Goal: Information Seeking & Learning: Learn about a topic

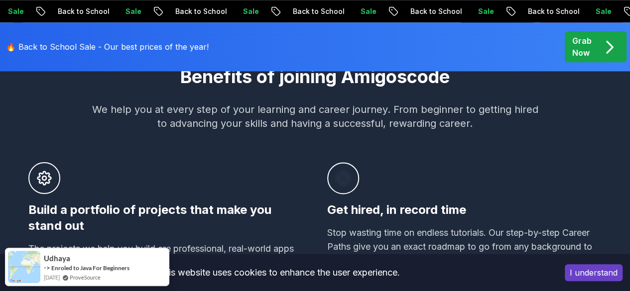
scroll to position [647, 0]
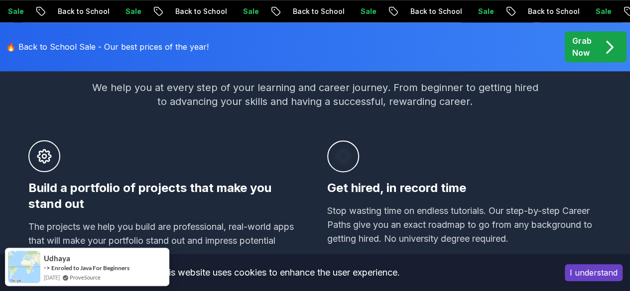
click at [570, 267] on button "I understand" at bounding box center [594, 272] width 58 height 17
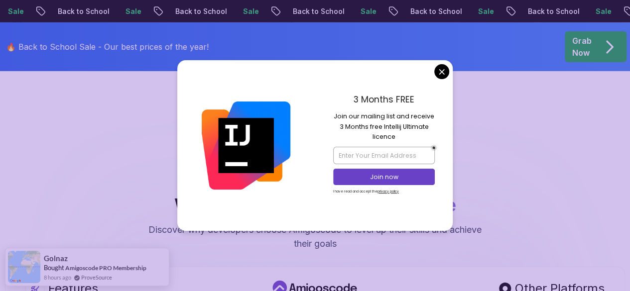
scroll to position [1643, 0]
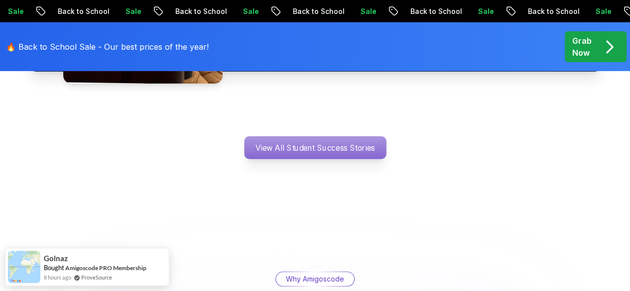
click at [352, 138] on p "View All Student Success Stories" at bounding box center [315, 147] width 142 height 23
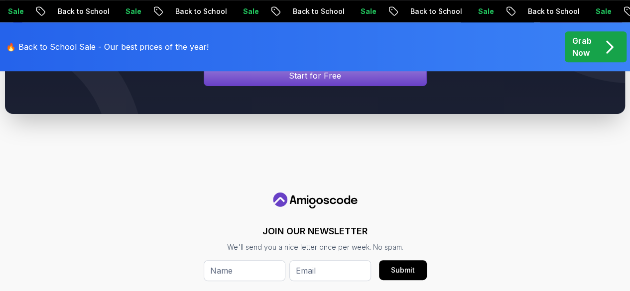
scroll to position [398, 0]
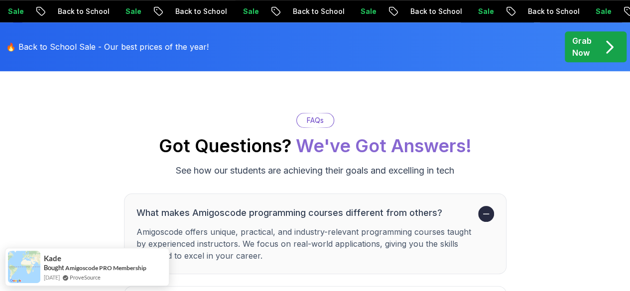
scroll to position [4225, 0]
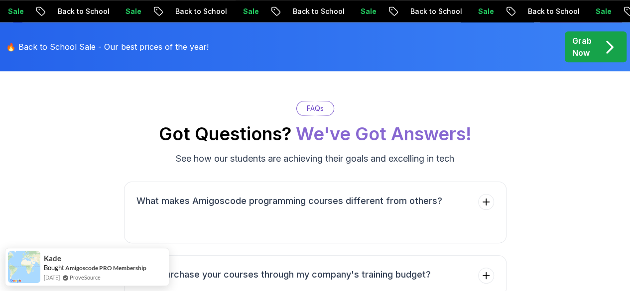
scroll to position [4185, 0]
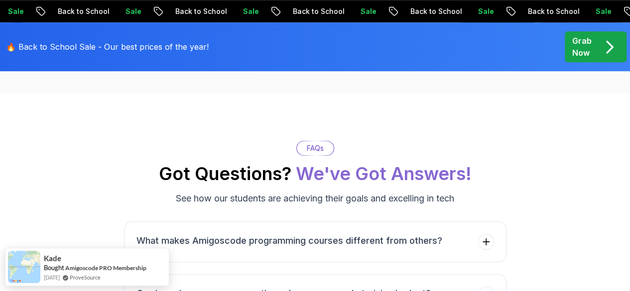
drag, startPoint x: 313, startPoint y: 113, endPoint x: 350, endPoint y: 123, distance: 37.7
drag, startPoint x: 207, startPoint y: 173, endPoint x: 381, endPoint y: 187, distance: 174.8
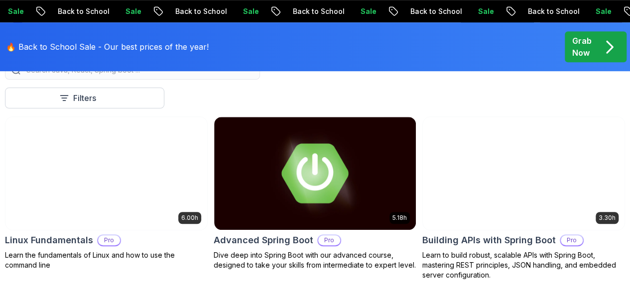
scroll to position [452, 0]
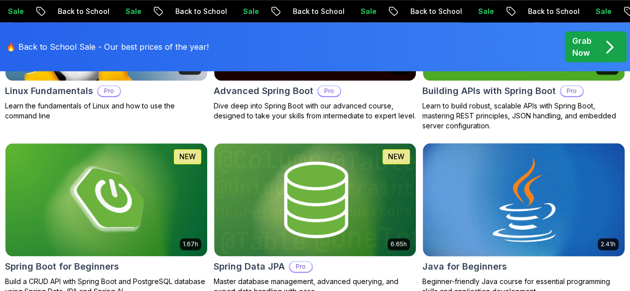
click at [550, 177] on img at bounding box center [524, 199] width 212 height 118
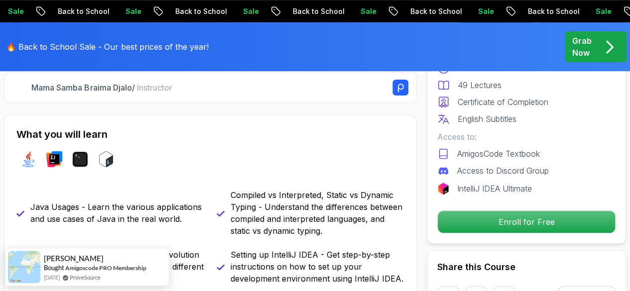
scroll to position [548, 0]
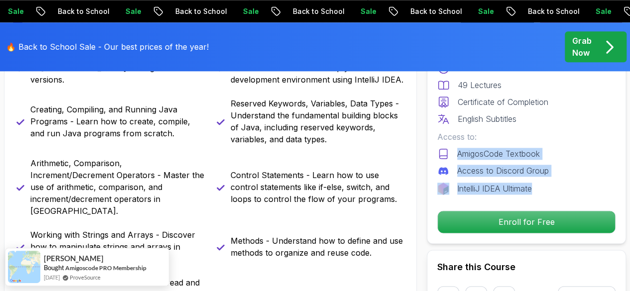
drag, startPoint x: 550, startPoint y: 177, endPoint x: 450, endPoint y: 154, distance: 103.0
click at [450, 154] on div "Includes: 2.41 Hours 49 Lectures Certificate of Completion English Subtitles Ac…" at bounding box center [526, 119] width 178 height 149
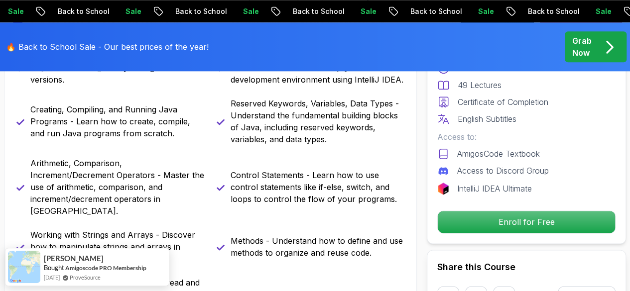
click at [322, 190] on p "Control Statements - Learn how to use control statements like if-else, switch, …" at bounding box center [318, 187] width 174 height 36
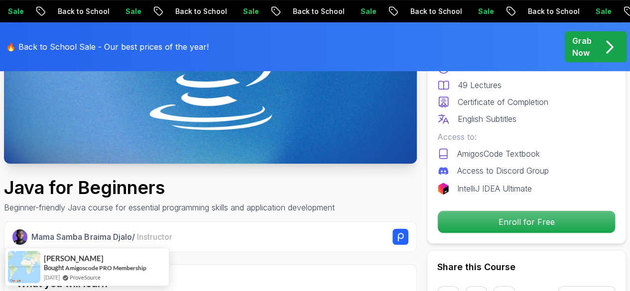
scroll to position [0, 0]
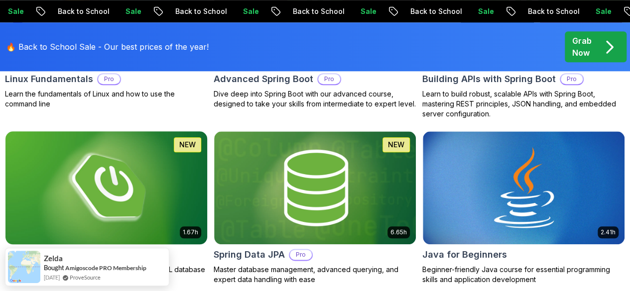
scroll to position [533, 0]
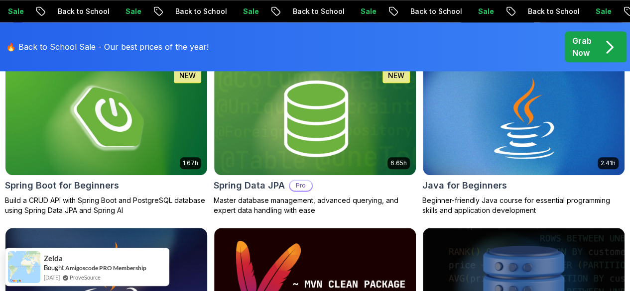
click at [212, 225] on img at bounding box center [106, 284] width 212 height 118
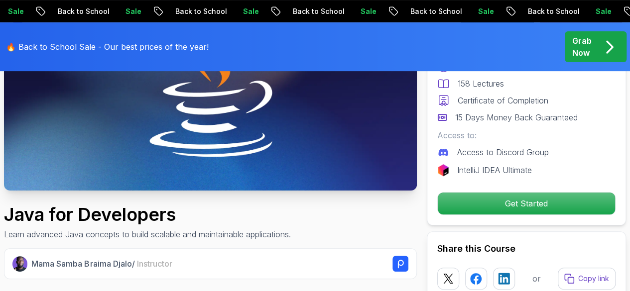
scroll to position [199, 0]
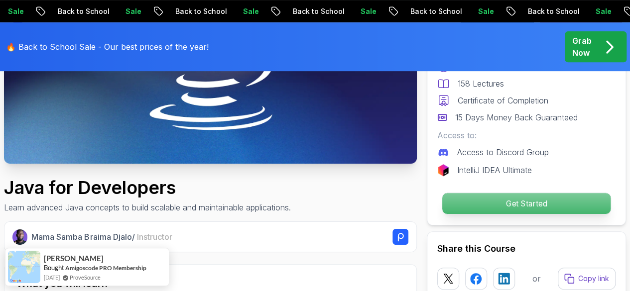
click at [453, 206] on p "Get Started" at bounding box center [526, 203] width 168 height 21
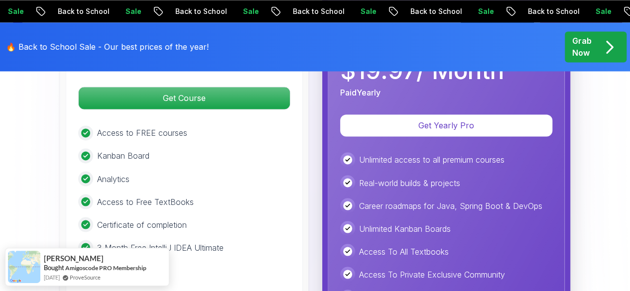
scroll to position [2713, 0]
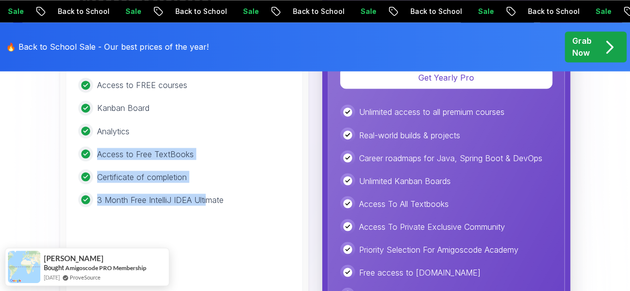
drag, startPoint x: 209, startPoint y: 193, endPoint x: 79, endPoint y: 130, distance: 144.5
click at [84, 130] on div "Access to FREE courses Kanban Board Analytics Access to Free TextBooks Certific…" at bounding box center [184, 142] width 212 height 129
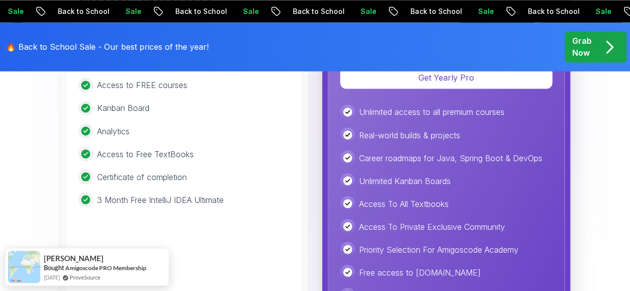
click at [56, 130] on div "Java for Developers Learn advanced Java concepts to build scalable and maintain…" at bounding box center [315, 123] width 620 height 440
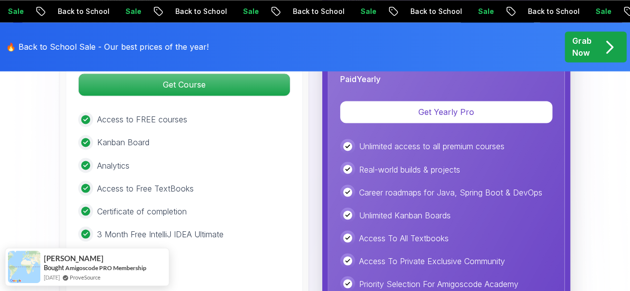
scroll to position [2663, 0]
